Goal: Task Accomplishment & Management: Complete application form

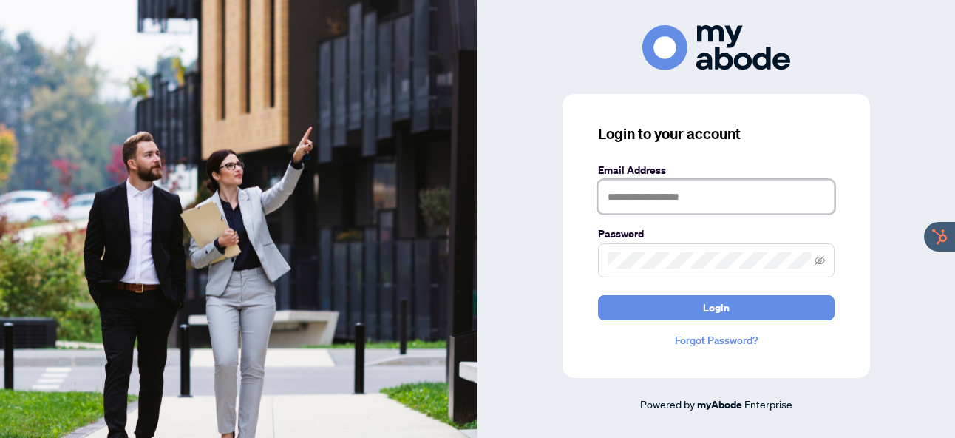
click at [654, 201] on input "text" at bounding box center [716, 197] width 237 height 34
type input "**********"
click at [821, 262] on icon "eye-invisible" at bounding box center [820, 261] width 3 height 3
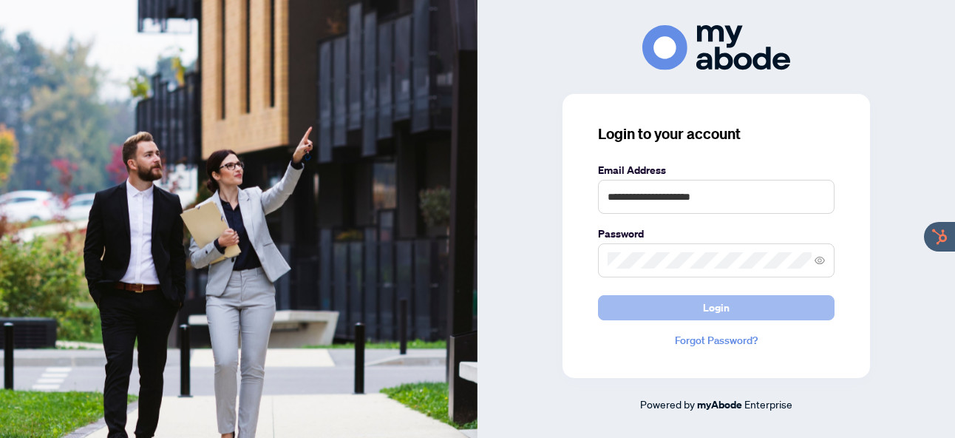
click at [713, 308] on span "Login" at bounding box center [716, 308] width 27 height 24
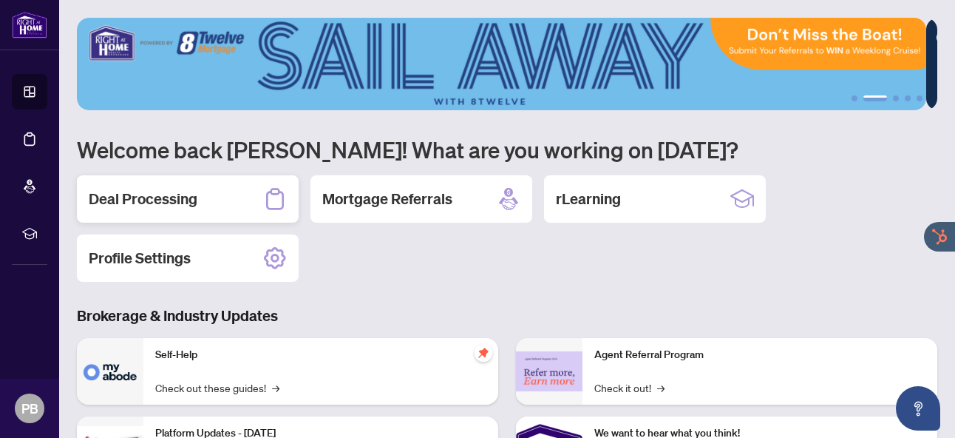
click at [213, 213] on div "Deal Processing" at bounding box center [188, 198] width 222 height 47
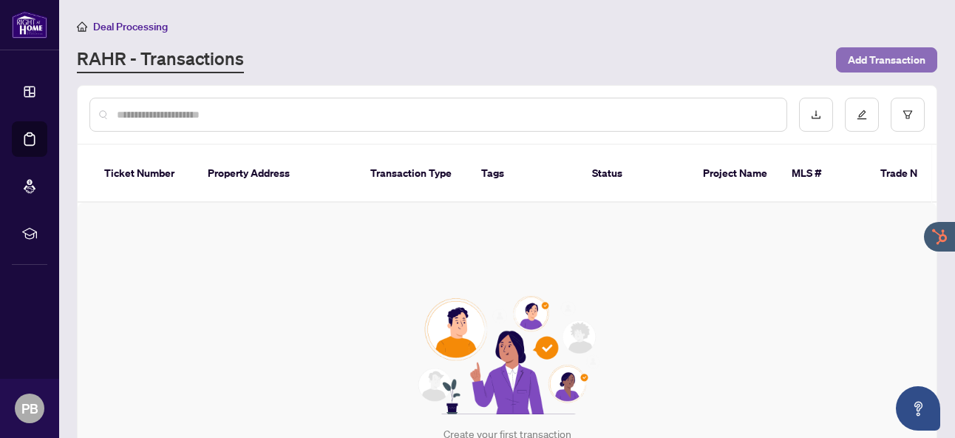
click at [861, 52] on span "Add Transaction" at bounding box center [887, 60] width 78 height 24
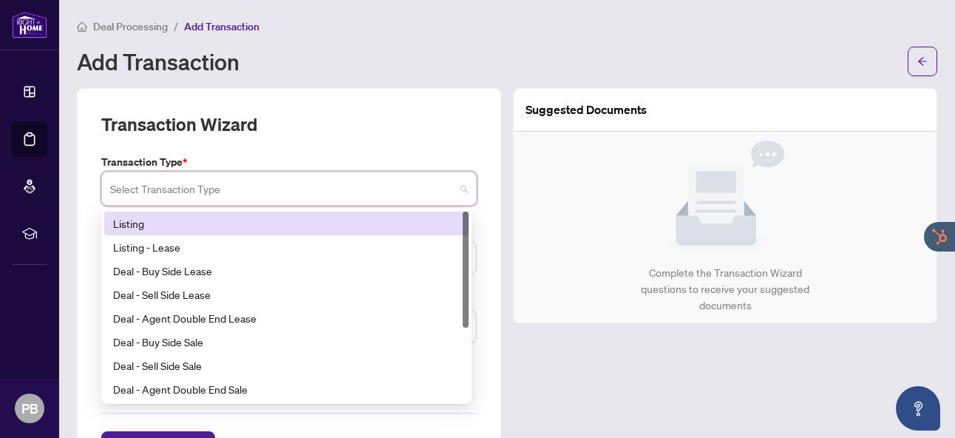
click at [419, 190] on input "search" at bounding box center [282, 191] width 345 height 33
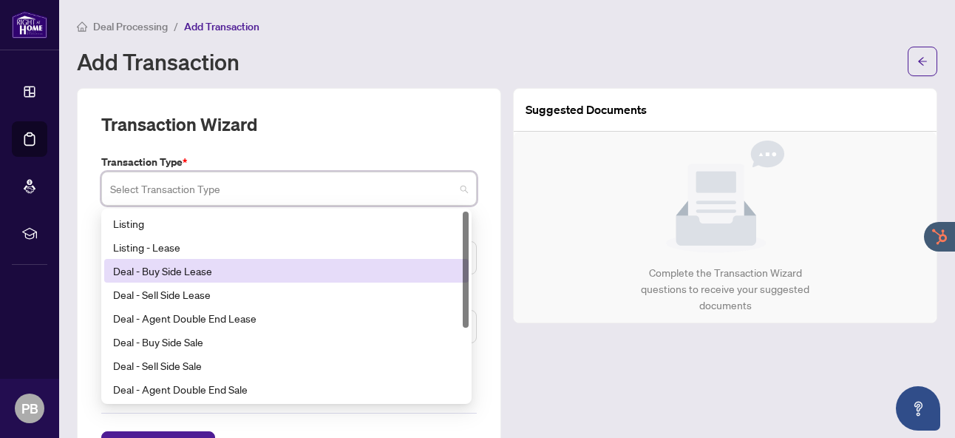
click at [377, 272] on div "Deal - Buy Side Lease" at bounding box center [286, 270] width 347 height 16
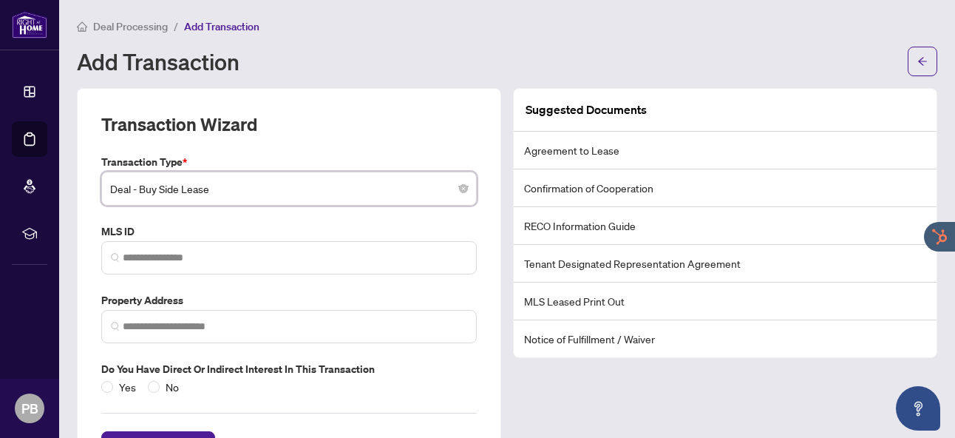
click at [322, 186] on span "Deal - Buy Side Lease" at bounding box center [289, 189] width 358 height 28
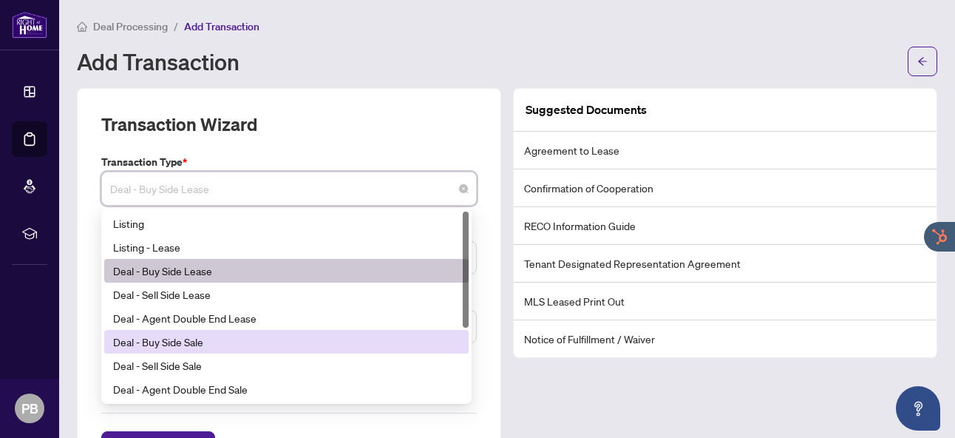
click at [285, 337] on div "Deal - Buy Side Sale" at bounding box center [286, 341] width 347 height 16
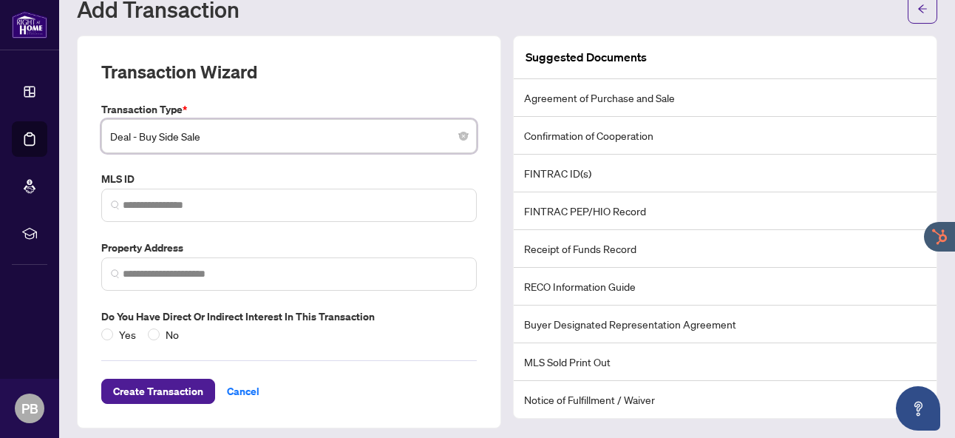
scroll to position [60, 0]
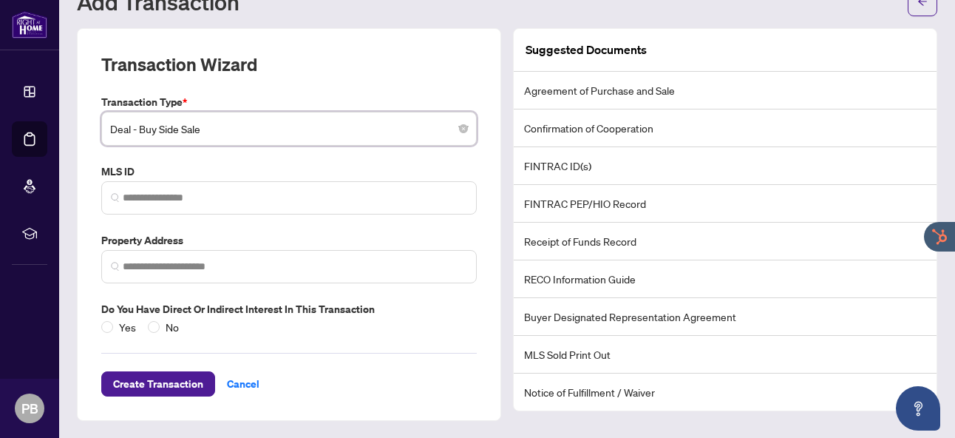
click at [302, 140] on span "Deal - Buy Side Sale" at bounding box center [289, 129] width 358 height 28
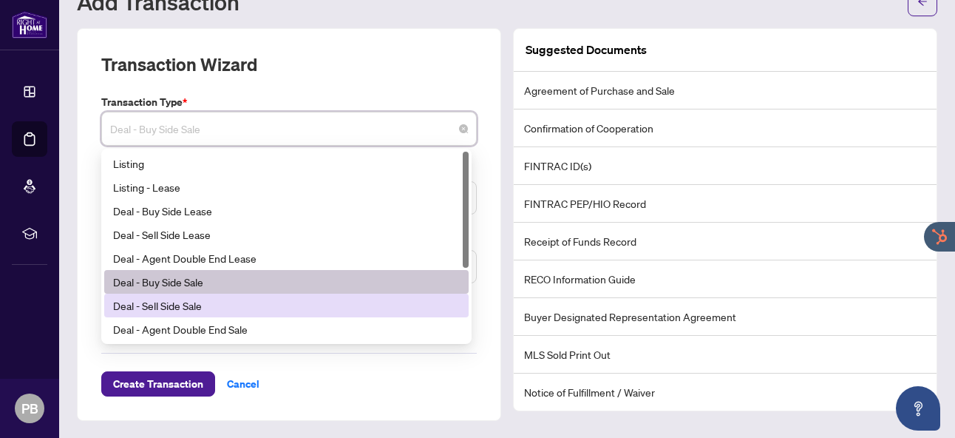
click at [246, 306] on div "Deal - Sell Side Sale" at bounding box center [286, 305] width 347 height 16
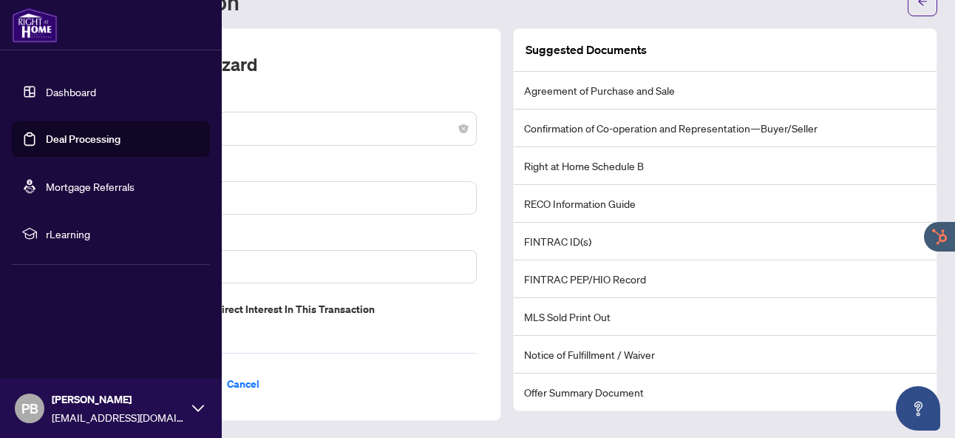
click at [40, 27] on img at bounding box center [35, 24] width 46 height 35
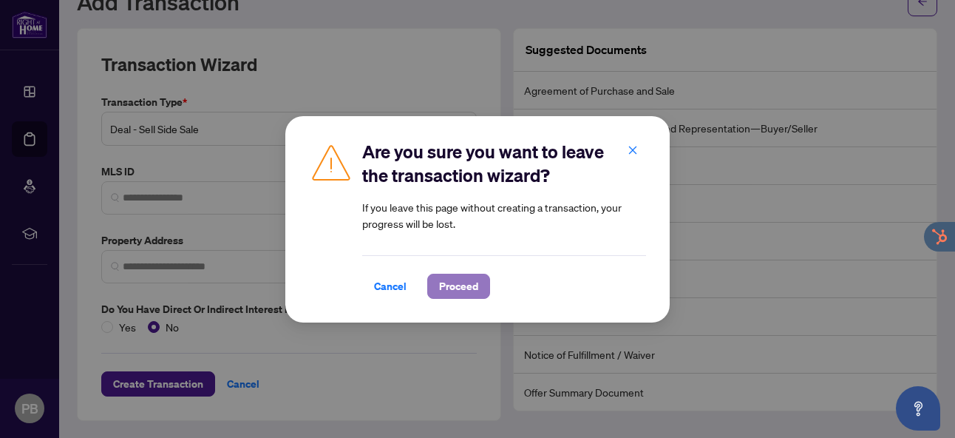
click at [450, 282] on span "Proceed" at bounding box center [458, 286] width 39 height 24
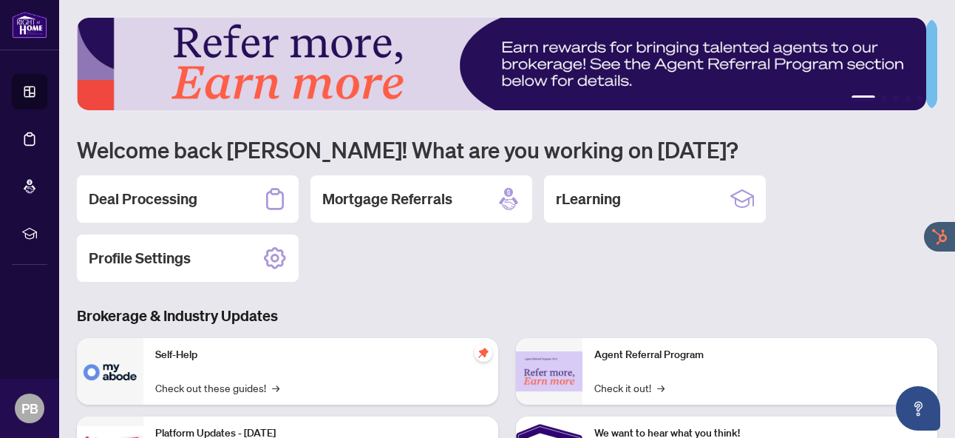
click at [858, 98] on li "1" at bounding box center [864, 98] width 24 height 6
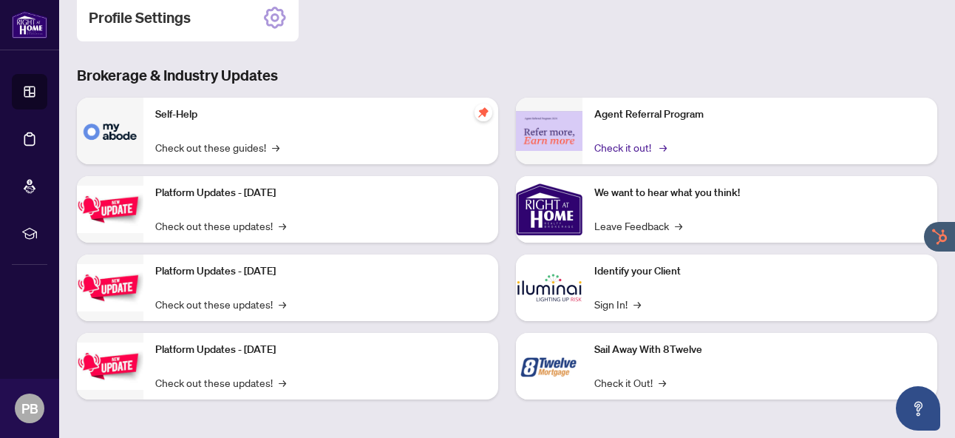
click at [621, 145] on link "Check it out! →" at bounding box center [629, 147] width 70 height 16
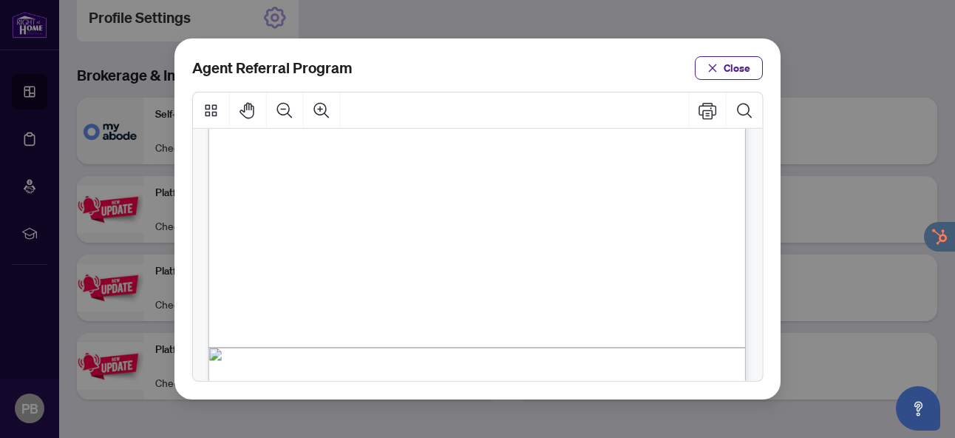
scroll to position [461, 0]
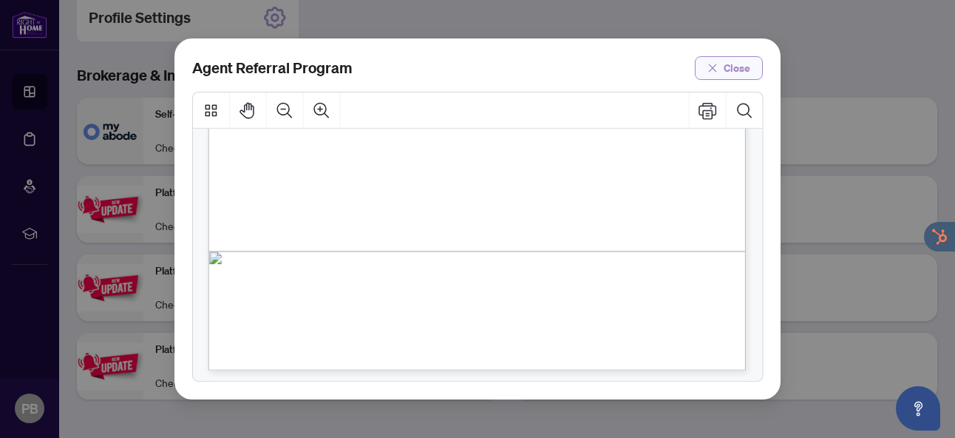
click at [744, 76] on span "Close" at bounding box center [737, 68] width 27 height 24
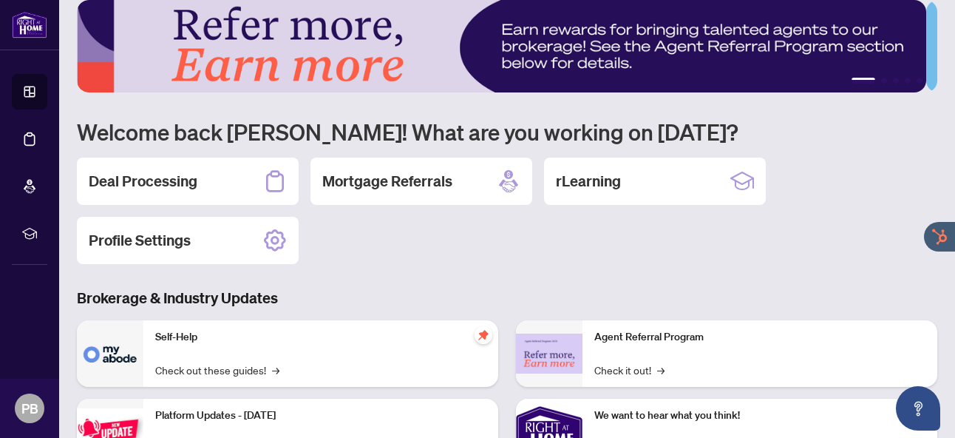
scroll to position [0, 0]
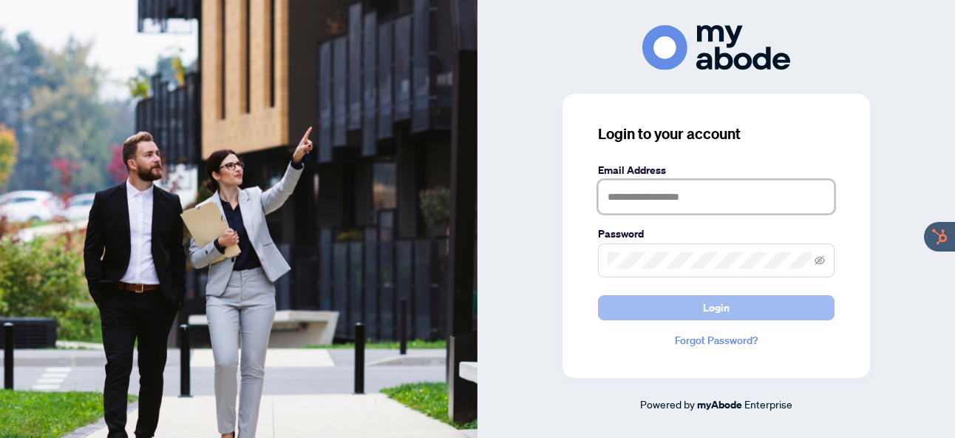
type input "**********"
click at [731, 311] on button "Login" at bounding box center [716, 307] width 237 height 25
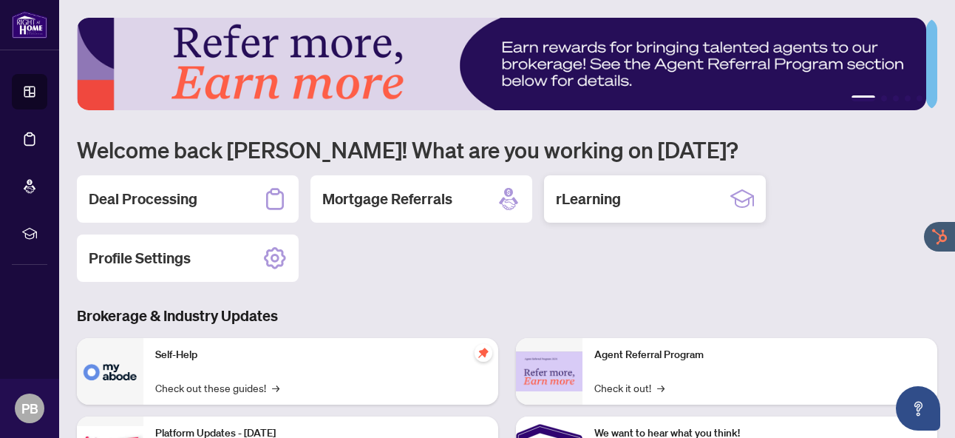
click at [606, 209] on div "rLearning" at bounding box center [655, 198] width 222 height 47
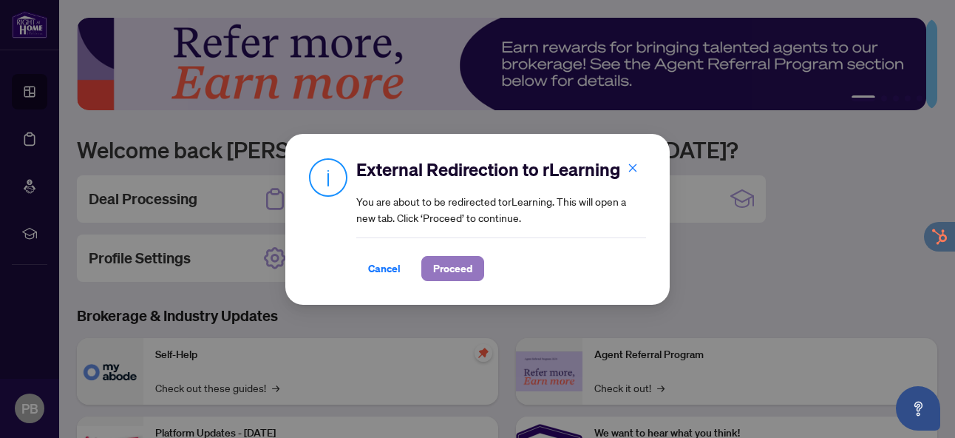
click at [464, 258] on span "Proceed" at bounding box center [452, 269] width 39 height 24
